Goal: Transaction & Acquisition: Purchase product/service

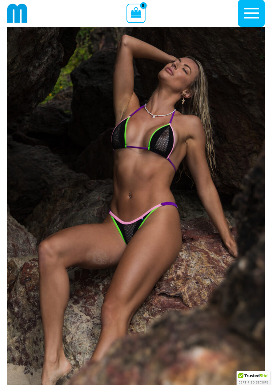
scroll to position [48, 0]
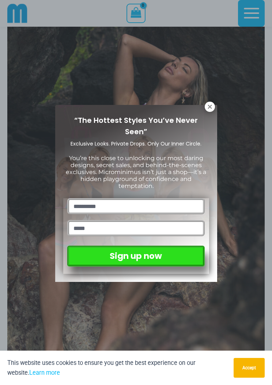
click at [215, 106] on button at bounding box center [210, 107] width 10 height 10
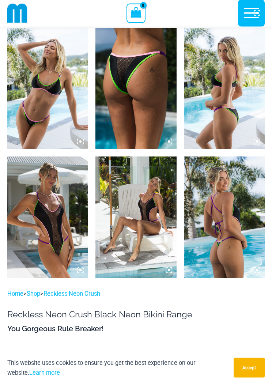
scroll to position [807, 0]
click at [47, 214] on img at bounding box center [47, 217] width 81 height 121
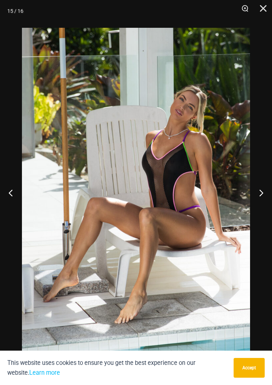
click at [219, 239] on img at bounding box center [136, 199] width 228 height 342
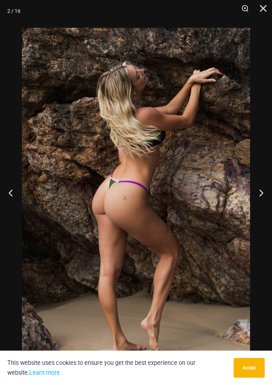
click at [264, 192] on button "Next" at bounding box center [258, 193] width 27 height 37
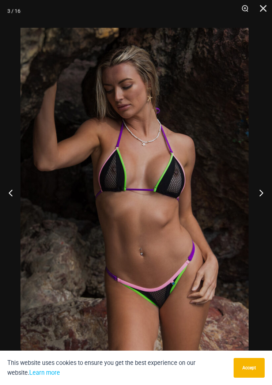
click at [261, 200] on button "Next" at bounding box center [258, 193] width 27 height 37
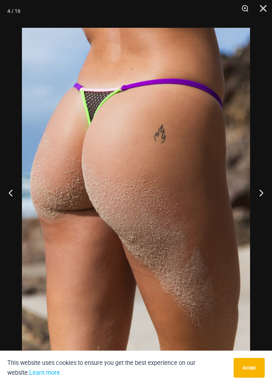
click at [268, 196] on button "Next" at bounding box center [258, 193] width 27 height 37
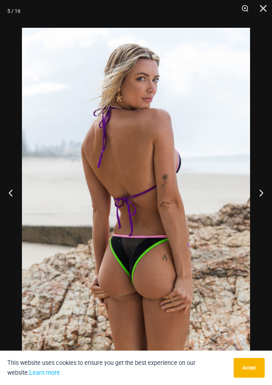
click at [267, 196] on button "Next" at bounding box center [258, 193] width 27 height 37
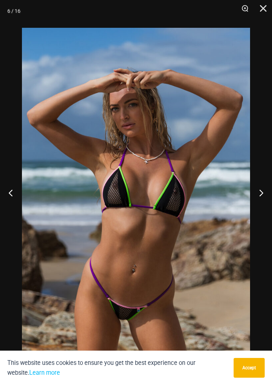
click at [270, 195] on button "Next" at bounding box center [258, 193] width 27 height 37
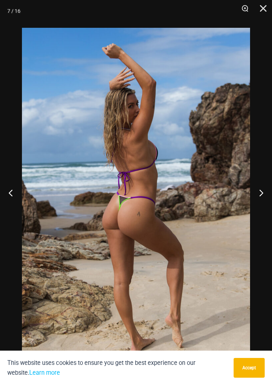
click at [269, 194] on button "Next" at bounding box center [258, 193] width 27 height 37
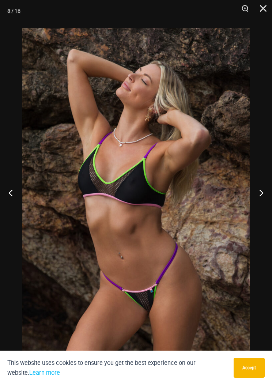
click at [266, 197] on button "Next" at bounding box center [258, 193] width 27 height 37
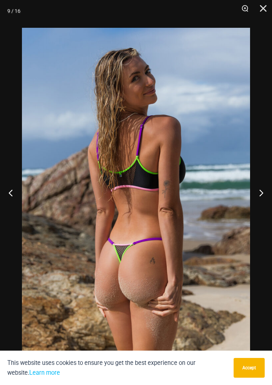
click at [265, 195] on button "Next" at bounding box center [258, 193] width 27 height 37
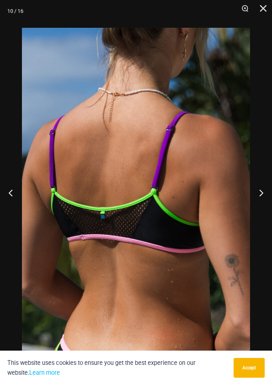
click at [264, 195] on button "Next" at bounding box center [258, 193] width 27 height 37
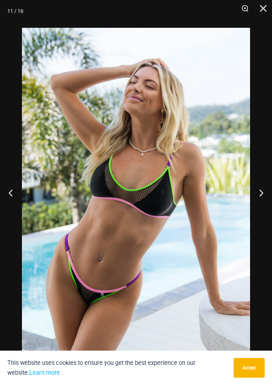
click at [264, 196] on button "Next" at bounding box center [258, 193] width 27 height 37
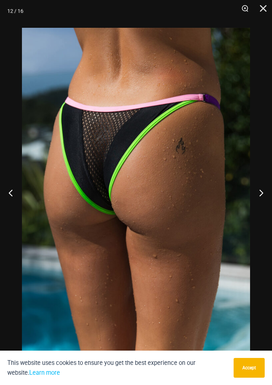
click at [262, 198] on button "Next" at bounding box center [258, 193] width 27 height 37
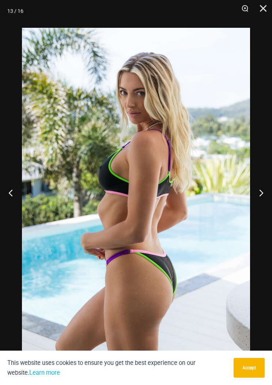
click at [260, 199] on button "Next" at bounding box center [258, 193] width 27 height 37
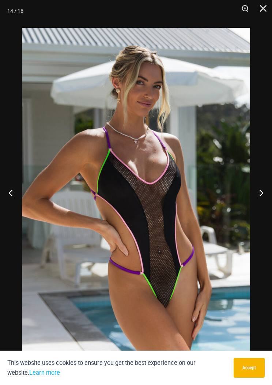
click at [264, 199] on button "Next" at bounding box center [258, 193] width 27 height 37
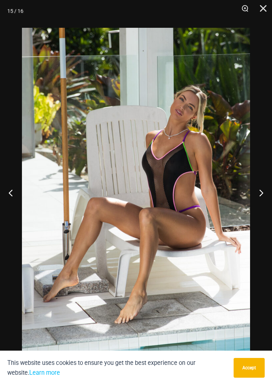
click at [265, 199] on button "Next" at bounding box center [258, 193] width 27 height 37
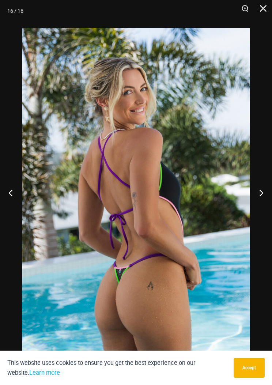
click at [269, 198] on button "Next" at bounding box center [258, 193] width 27 height 37
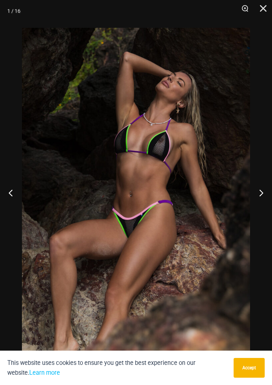
click at [268, 200] on button "Next" at bounding box center [258, 193] width 27 height 37
